Goal: Task Accomplishment & Management: Manage account settings

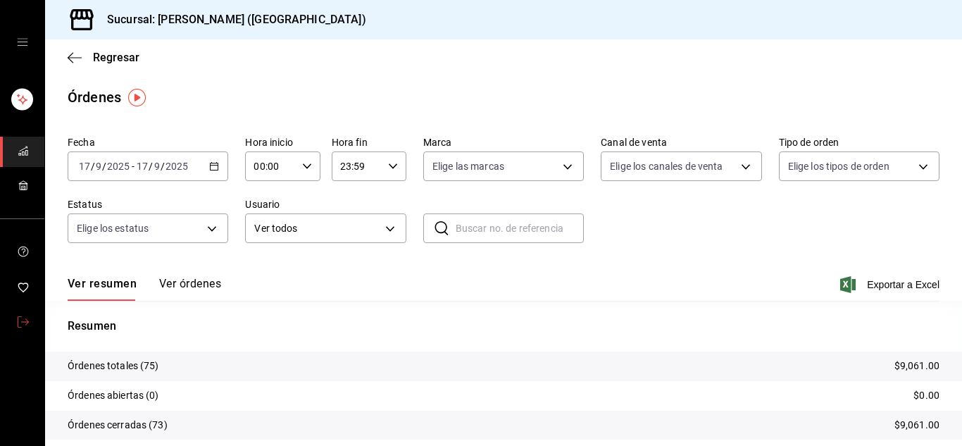
click at [27, 318] on icon "mailbox folders" at bounding box center [23, 321] width 11 height 11
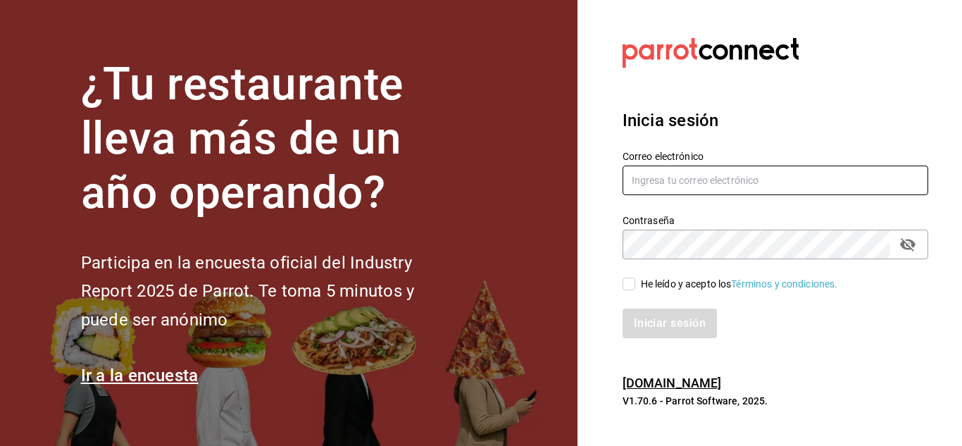
type input "[PERSON_NAME][EMAIL_ADDRESS][DOMAIN_NAME]"
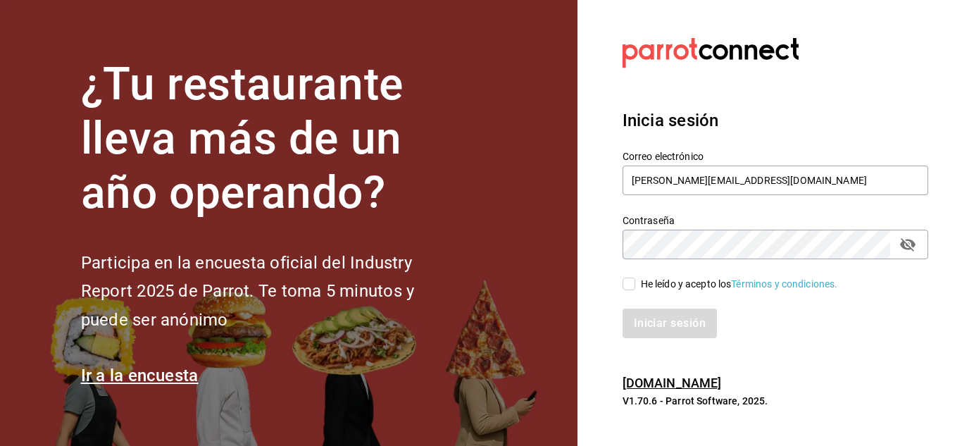
click at [628, 282] on input "He leído y acepto los Términos y condiciones." at bounding box center [629, 284] width 13 height 13
checkbox input "true"
click at [648, 325] on button "Iniciar sesión" at bounding box center [671, 324] width 96 height 30
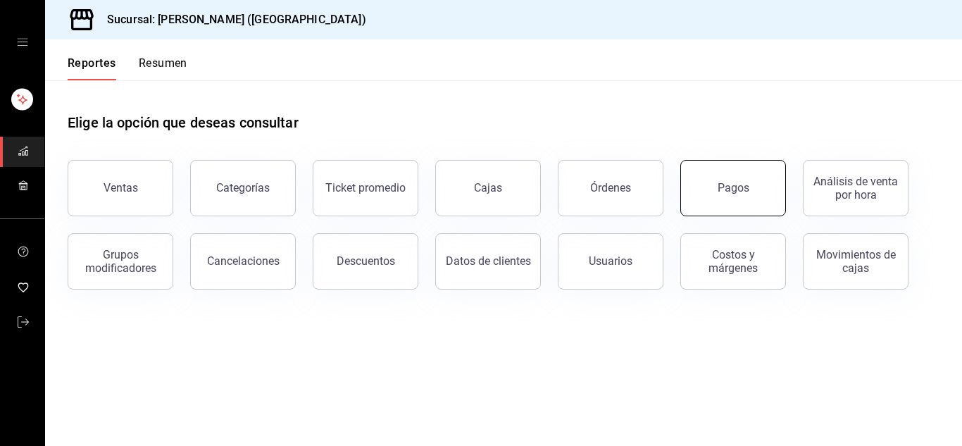
click at [759, 175] on button "Pagos" at bounding box center [734, 188] width 106 height 56
